Goal: Task Accomplishment & Management: Manage account settings

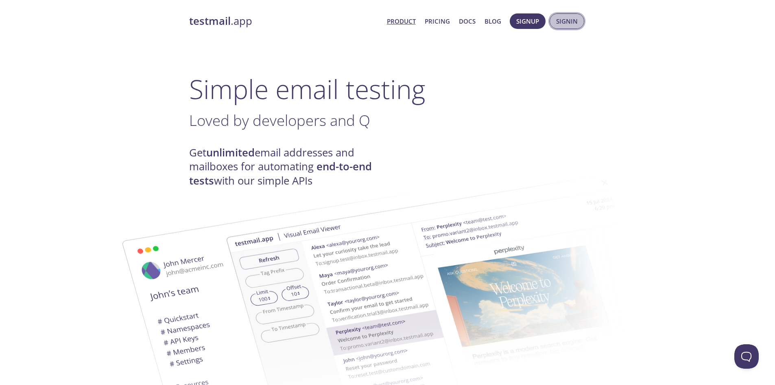
click at [563, 28] on button "Signin" at bounding box center [567, 20] width 35 height 15
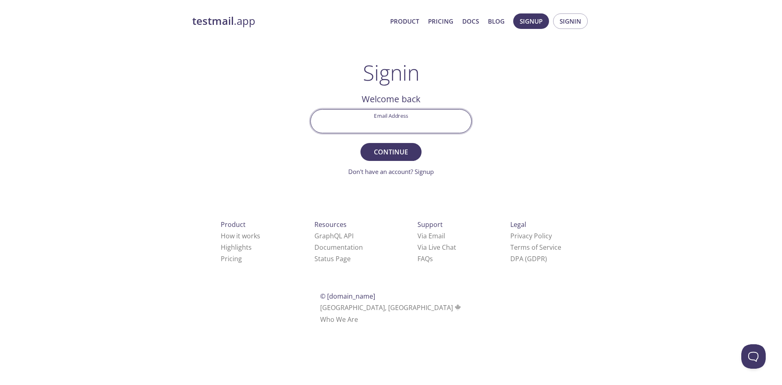
click at [413, 116] on input "Email Address" at bounding box center [391, 121] width 160 height 23
click at [0, 335] on com-1password-button at bounding box center [0, 335] width 0 height 0
click at [427, 129] on input "Email Address" at bounding box center [391, 121] width 160 height 23
click at [397, 115] on input "Email Address" at bounding box center [391, 121] width 160 height 23
type input "[EMAIL_ADDRESS][DOMAIN_NAME]"
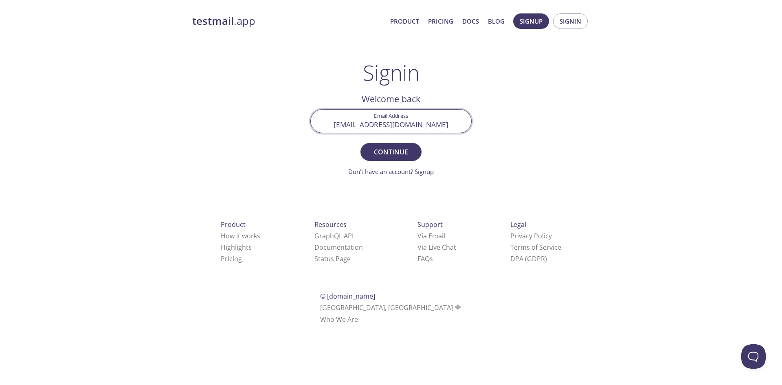
click at [360, 143] on button "Continue" at bounding box center [390, 152] width 61 height 18
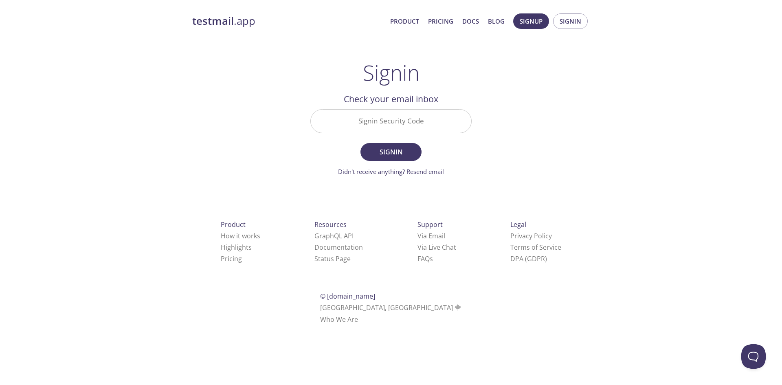
click at [422, 72] on div "Signin Welcome back Email Address [EMAIL_ADDRESS][DOMAIN_NAME] Continue Don't h…" at bounding box center [390, 118] width 161 height 116
click at [397, 123] on input "Signin Security Code" at bounding box center [391, 121] width 160 height 23
paste input "QK46LY8"
type input "QK46LY8"
click at [461, 147] on form "Signin Security Code QK46LY8 Signin Didn't receive anything? Resend email" at bounding box center [390, 142] width 161 height 67
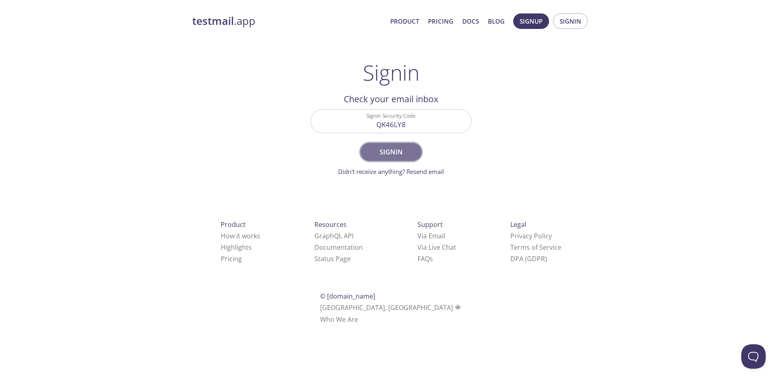
click at [395, 148] on span "Signin" at bounding box center [390, 151] width 43 height 11
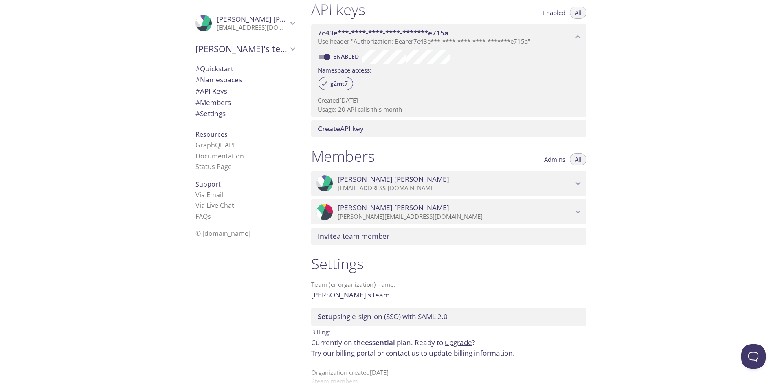
scroll to position [233, 0]
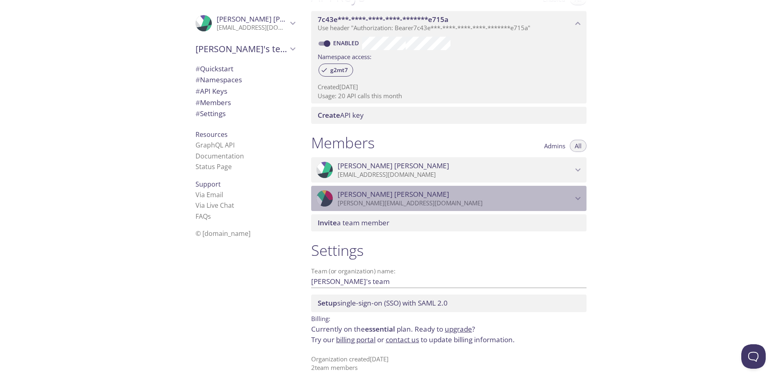
click at [434, 196] on span "[PERSON_NAME]" at bounding box center [454, 194] width 235 height 9
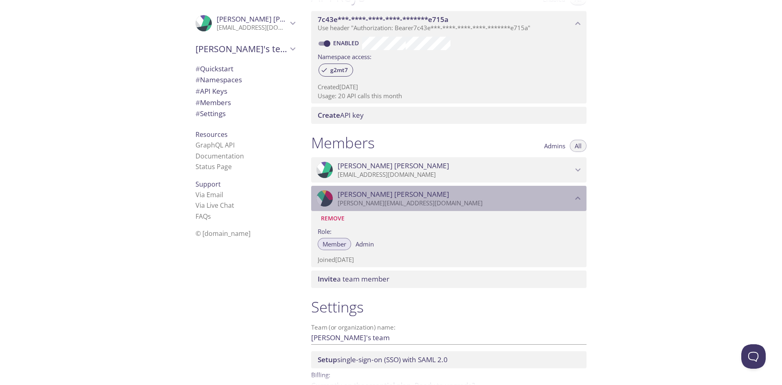
click at [434, 196] on span "[PERSON_NAME]" at bounding box center [454, 194] width 235 height 9
